Goal: Transaction & Acquisition: Download file/media

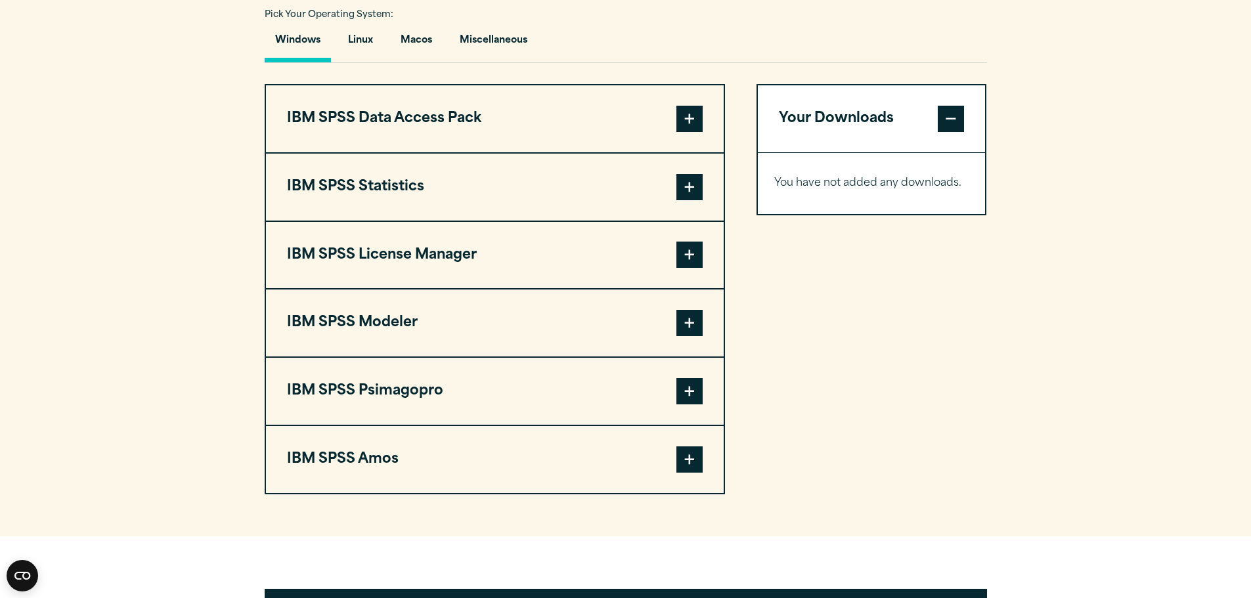
scroll to position [985, 0]
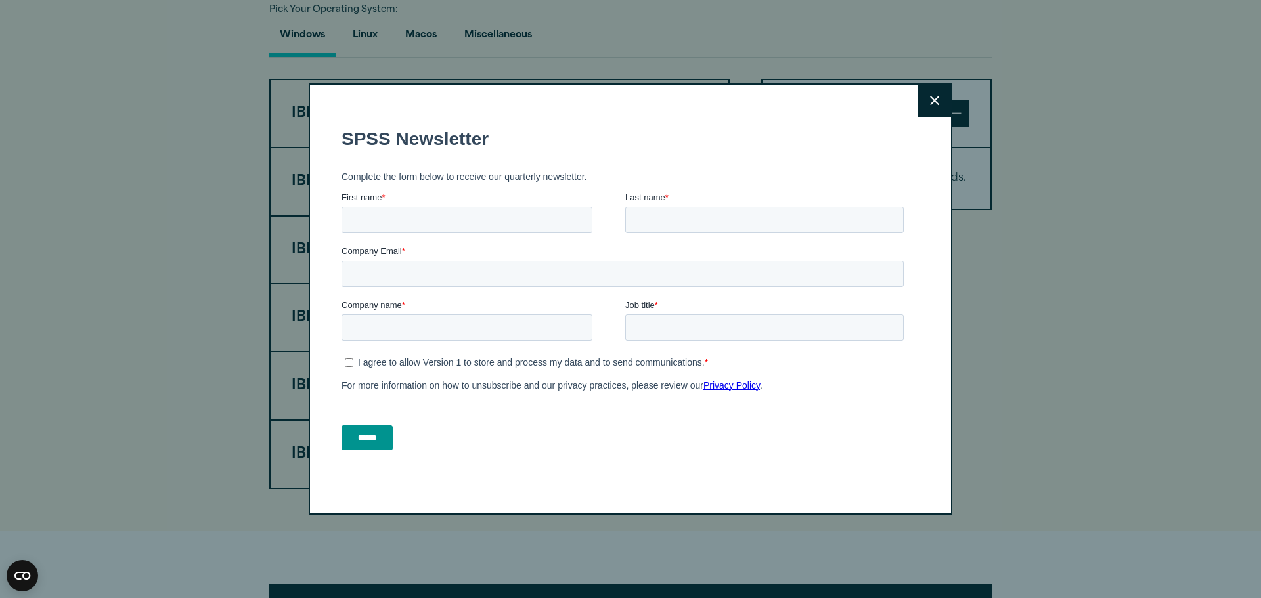
click at [930, 106] on icon at bounding box center [934, 101] width 9 height 10
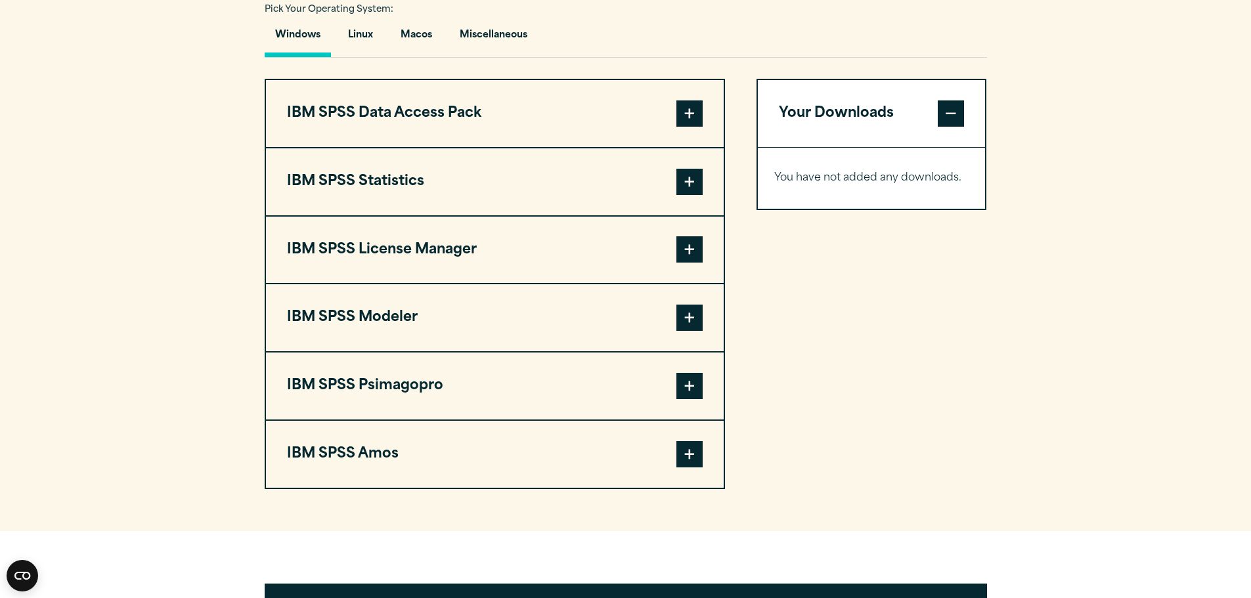
click at [699, 176] on span at bounding box center [689, 182] width 26 height 26
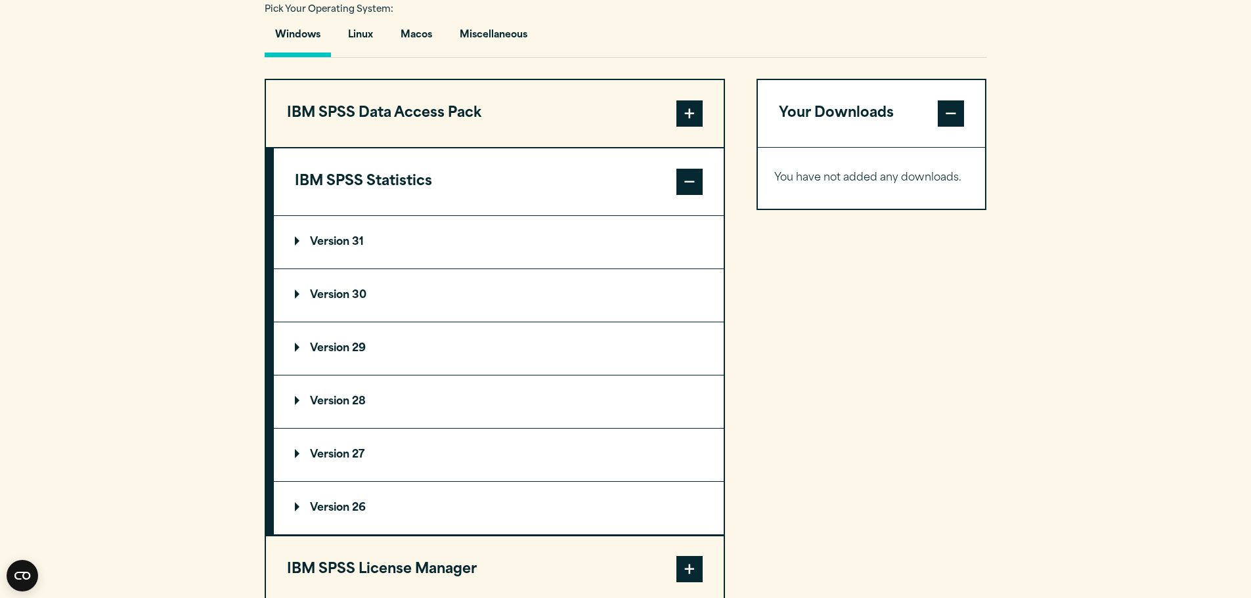
click at [346, 348] on p "Version 29" at bounding box center [330, 348] width 71 height 11
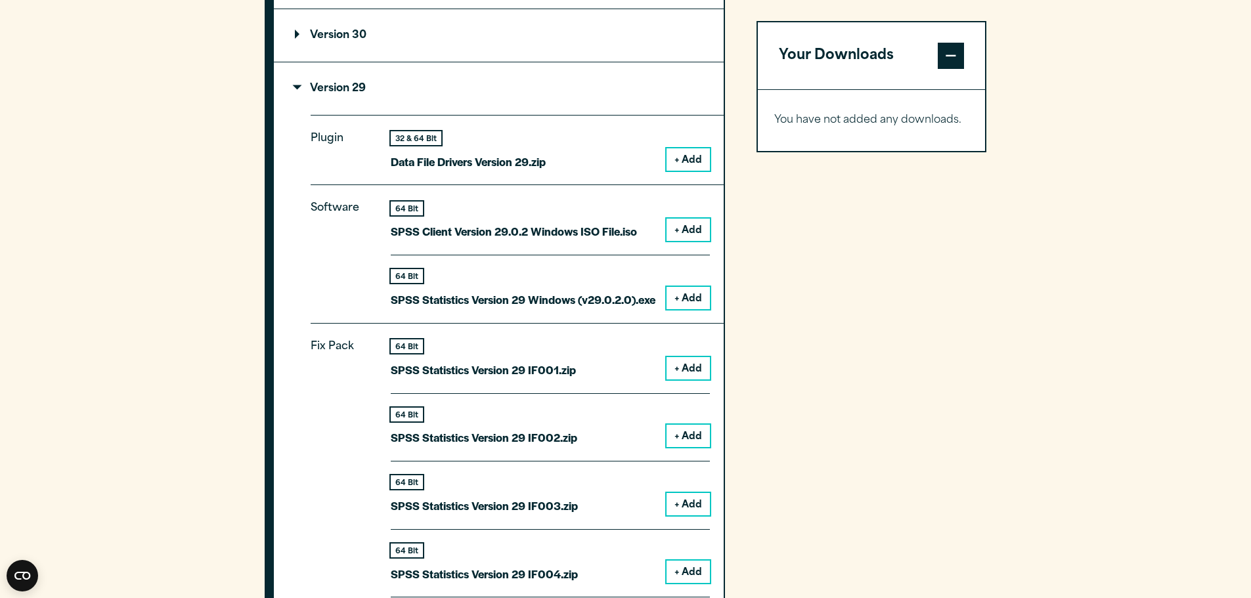
scroll to position [1247, 0]
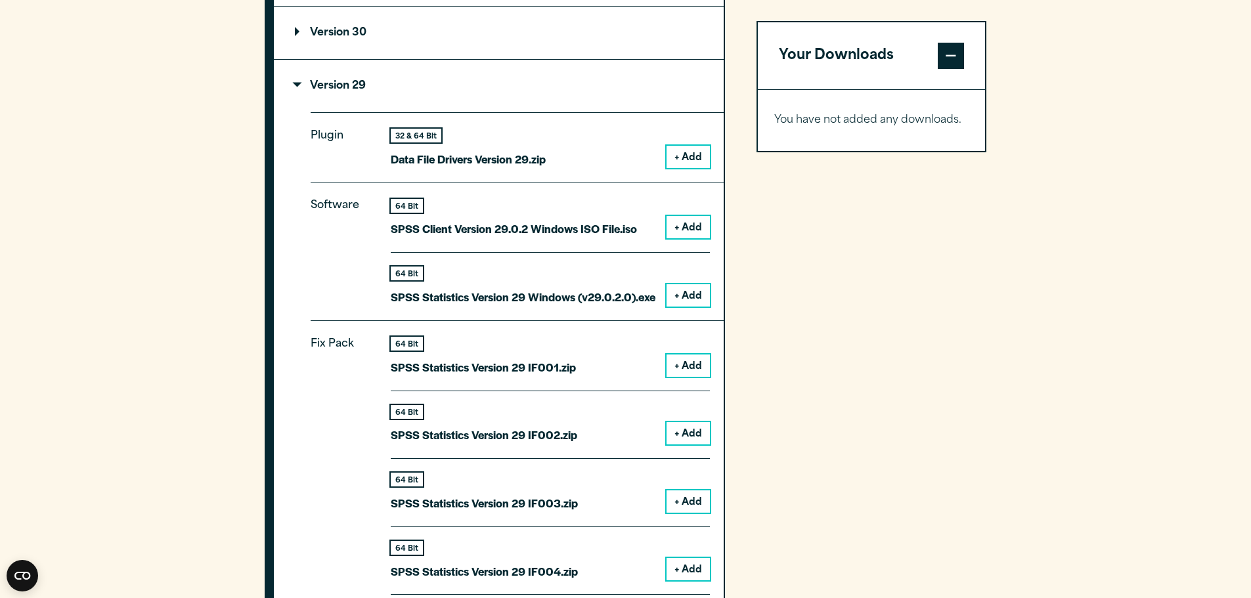
click at [686, 291] on button "+ Add" at bounding box center [687, 295] width 43 height 22
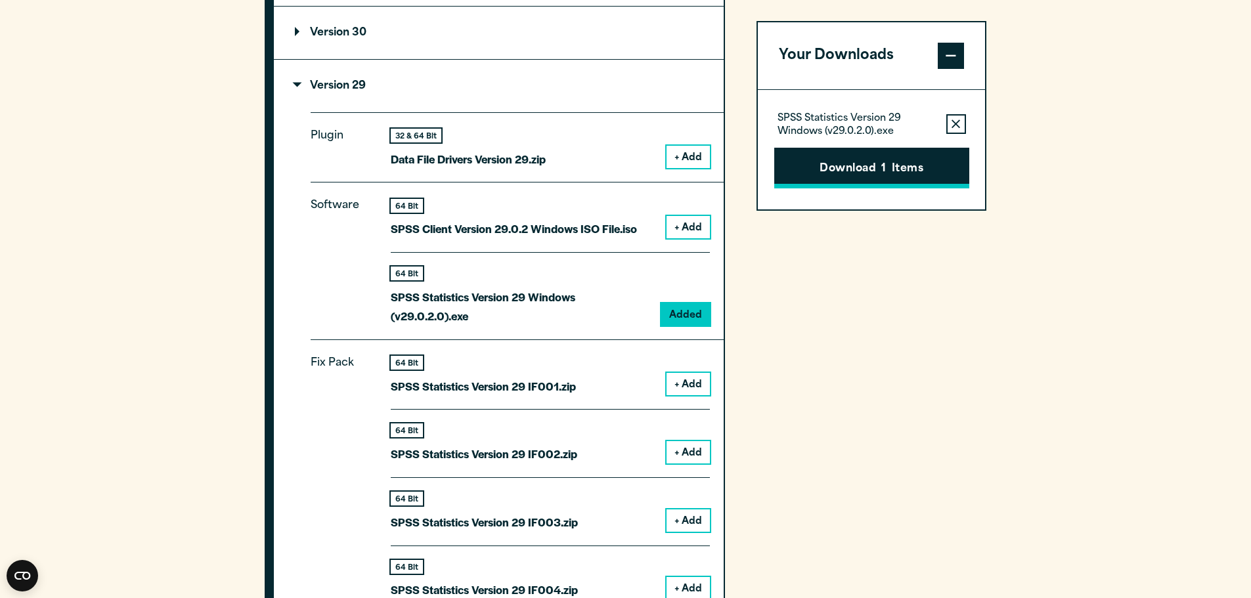
click at [848, 173] on button "Download 1 Items" at bounding box center [871, 168] width 195 height 41
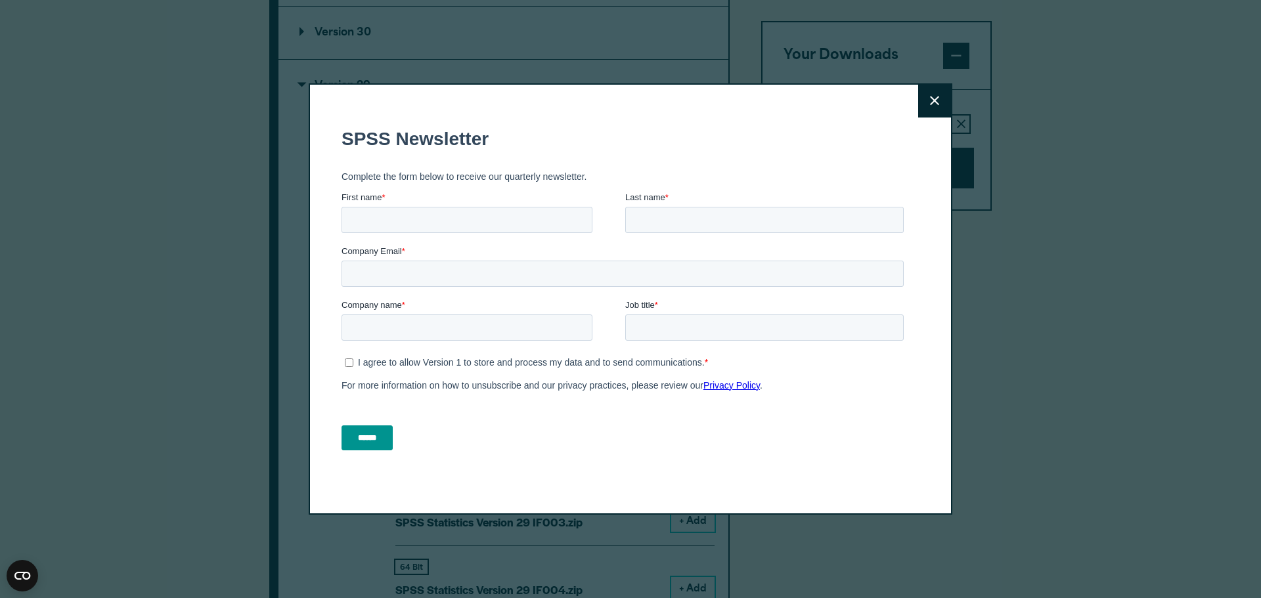
click at [930, 106] on icon at bounding box center [934, 101] width 9 height 10
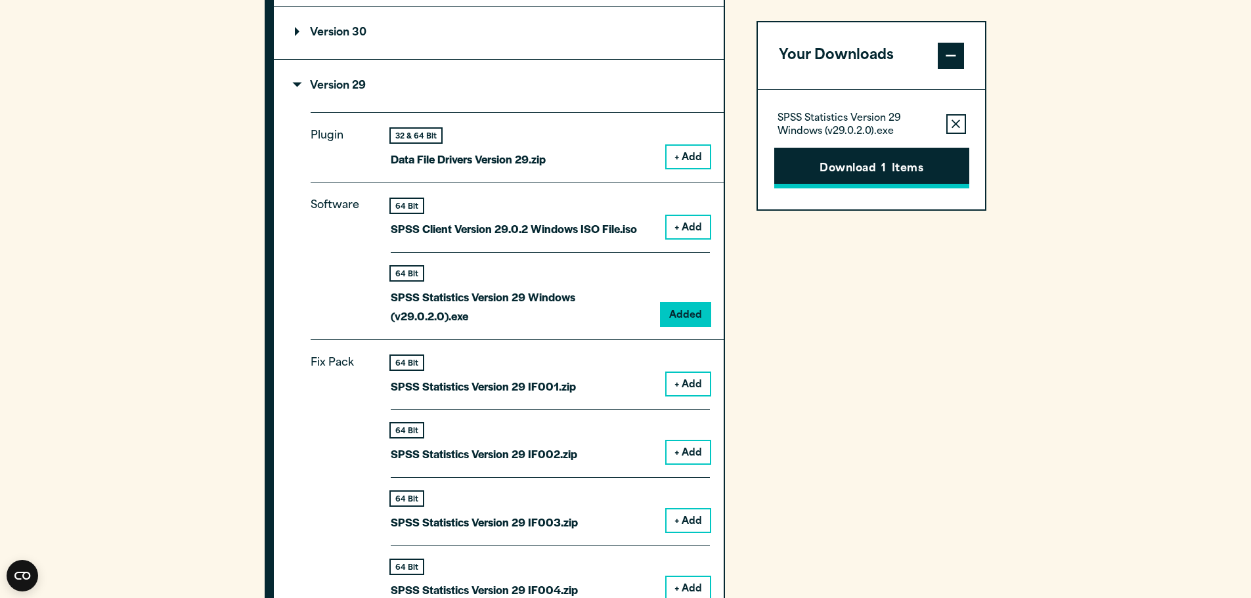
click at [842, 173] on button "Download 1 Items" at bounding box center [871, 168] width 195 height 41
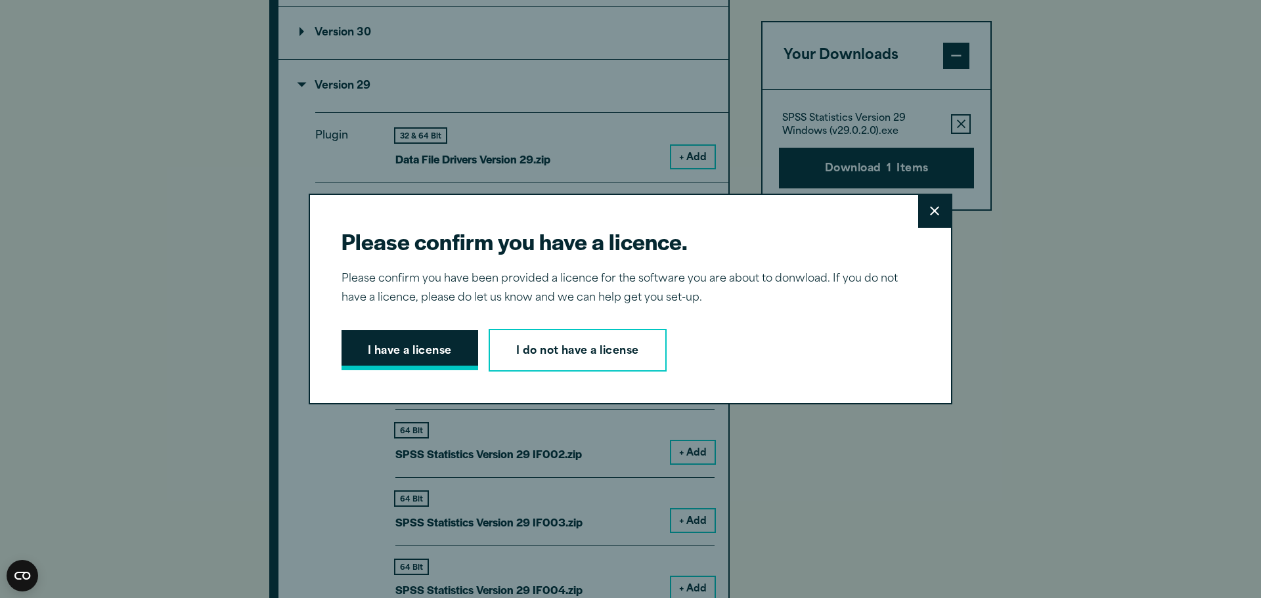
click at [450, 356] on button "I have a license" at bounding box center [409, 350] width 137 height 41
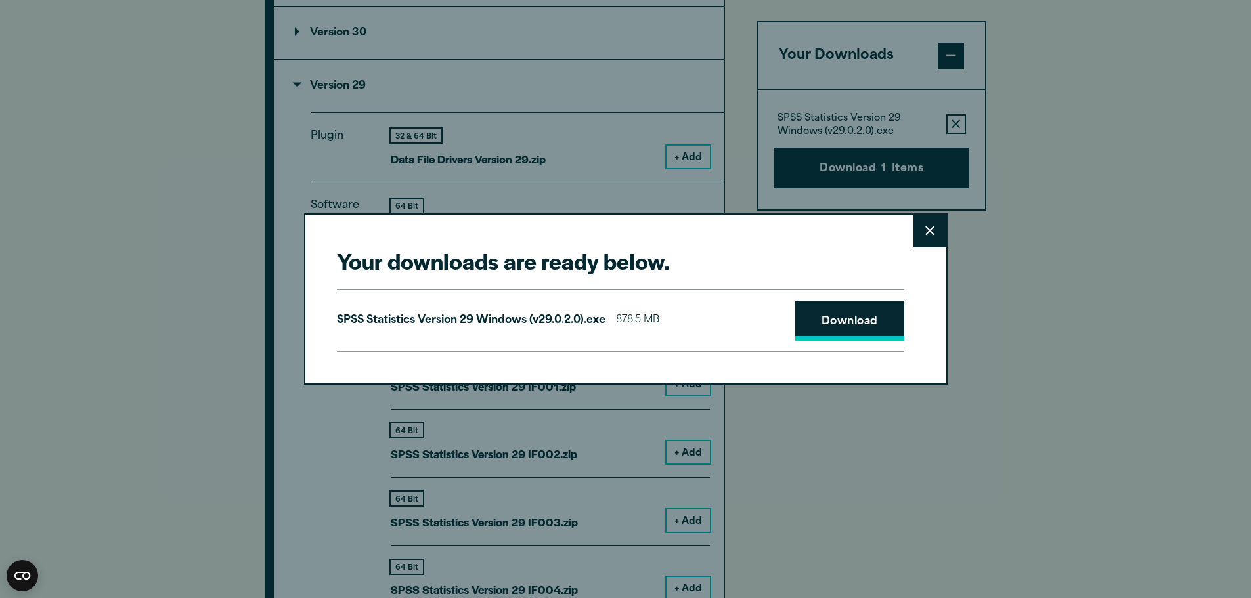
click at [821, 322] on link "Download" at bounding box center [849, 321] width 109 height 41
